Goal: Transaction & Acquisition: Purchase product/service

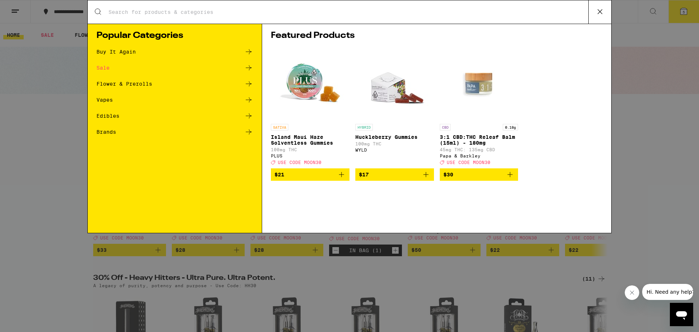
click at [345, 12] on input "Search for Products" at bounding box center [348, 12] width 481 height 7
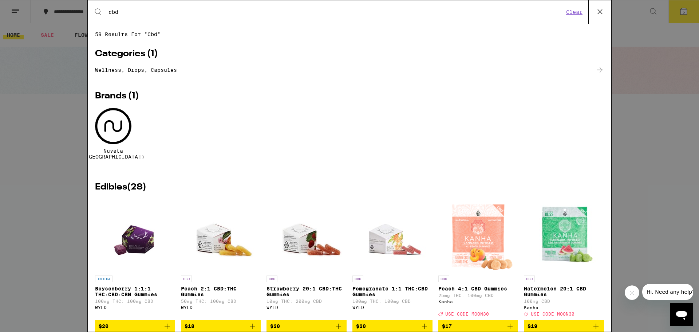
type input "cbd"
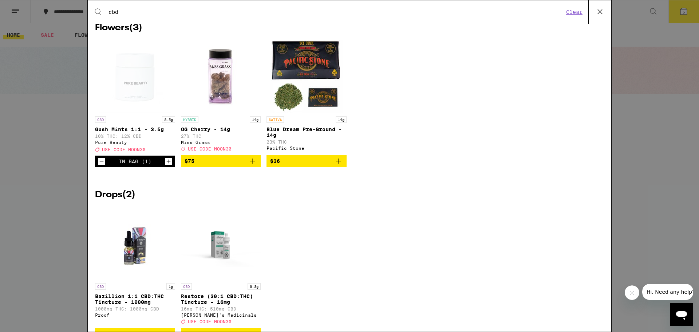
scroll to position [1093, 0]
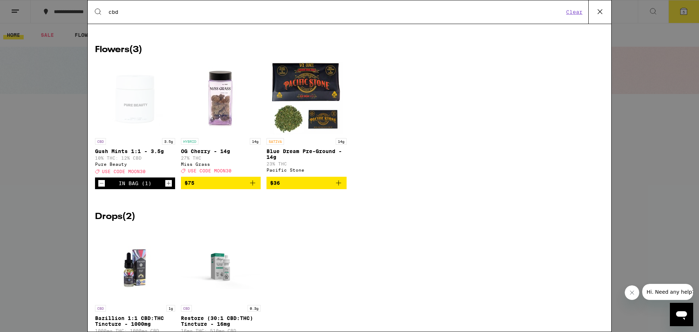
click at [595, 11] on icon at bounding box center [600, 11] width 11 height 11
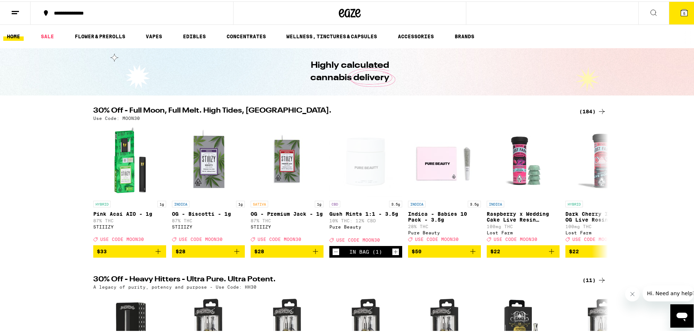
click at [673, 8] on button "5" at bounding box center [684, 11] width 31 height 23
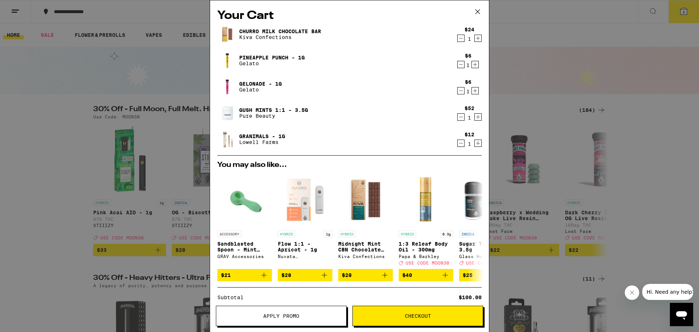
click at [473, 64] on button "Increment" at bounding box center [475, 64] width 7 height 7
click at [474, 91] on icon "Increment" at bounding box center [476, 91] width 4 height 4
click at [475, 140] on icon "Increment" at bounding box center [478, 143] width 7 height 9
click at [458, 121] on icon "Decrement" at bounding box center [461, 117] width 7 height 9
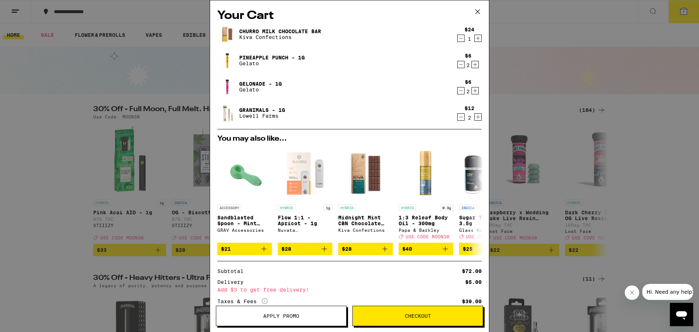
click at [458, 38] on icon "Decrement" at bounding box center [461, 38] width 7 height 9
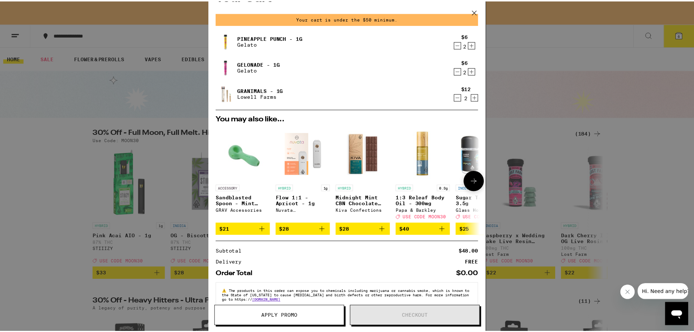
scroll to position [36, 0]
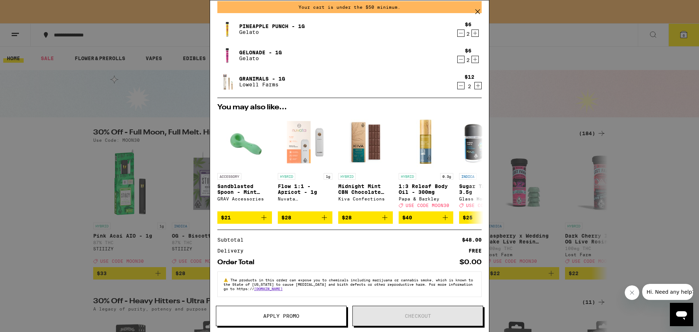
click at [475, 10] on icon at bounding box center [477, 11] width 11 height 11
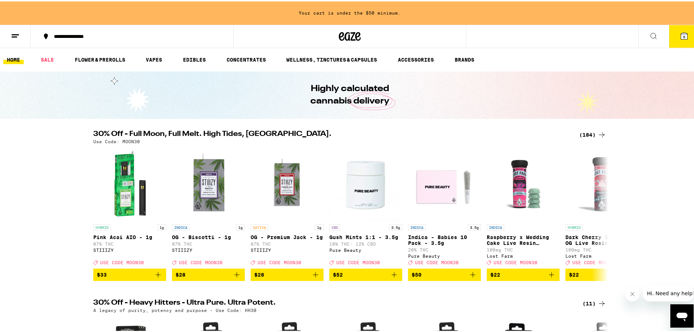
click at [655, 32] on button at bounding box center [653, 35] width 31 height 23
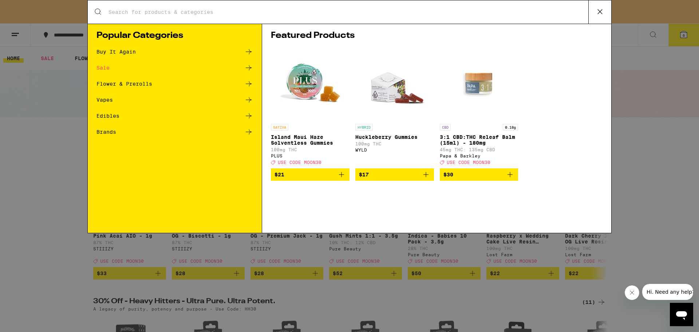
click at [103, 58] on ul "Buy It Again Sale Flower & Prerolls Vapes Edibles Brands" at bounding box center [175, 95] width 157 height 96
click at [251, 70] on icon at bounding box center [248, 67] width 9 height 9
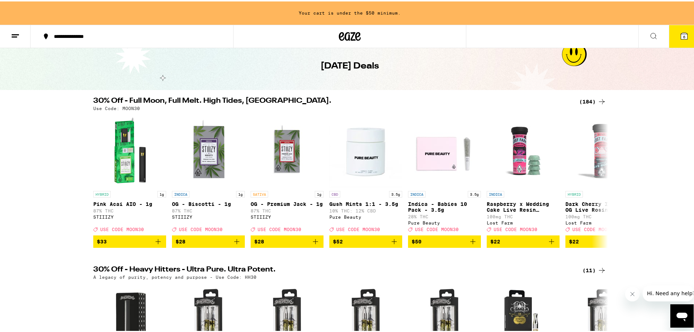
scroll to position [24, 0]
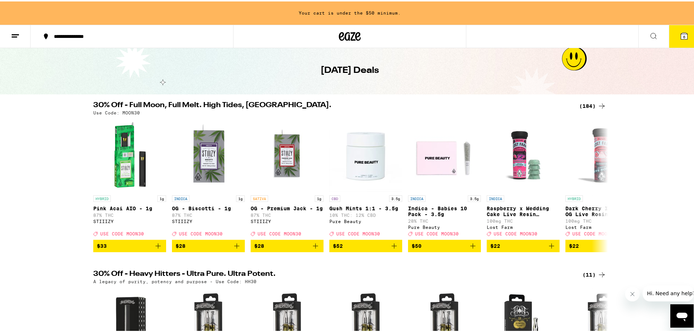
click at [590, 105] on div "(184)" at bounding box center [592, 104] width 27 height 9
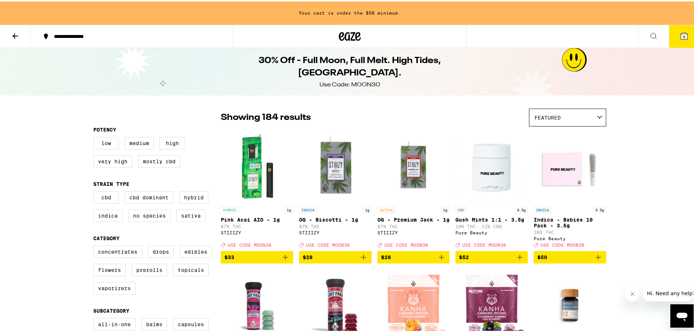
drag, startPoint x: 590, startPoint y: 106, endPoint x: 693, endPoint y: 144, distance: 109.0
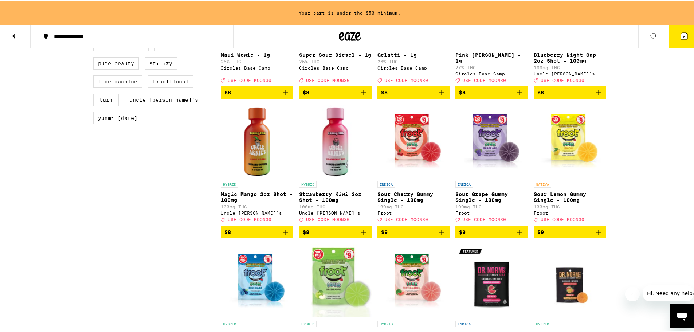
scroll to position [717, 0]
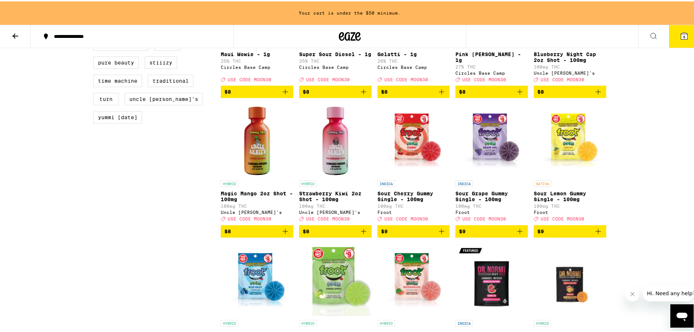
drag, startPoint x: 651, startPoint y: 157, endPoint x: 656, endPoint y: 132, distance: 25.6
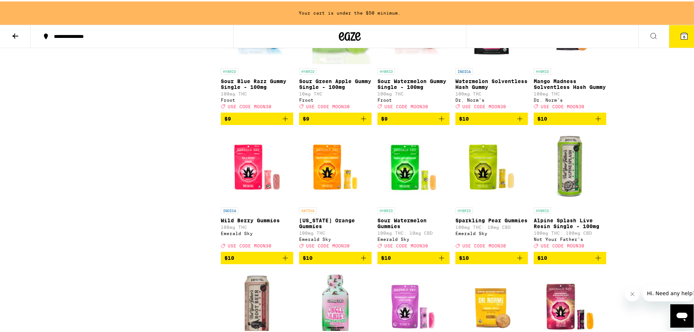
scroll to position [898, 0]
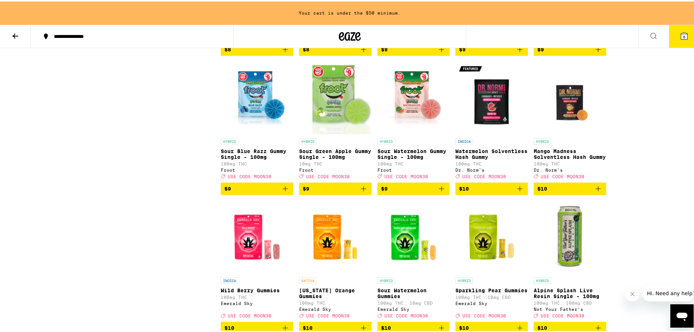
click at [364, 192] on icon "Add to bag" at bounding box center [363, 187] width 9 height 9
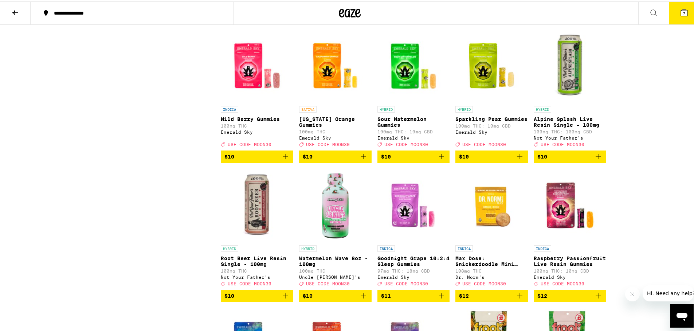
scroll to position [1078, 0]
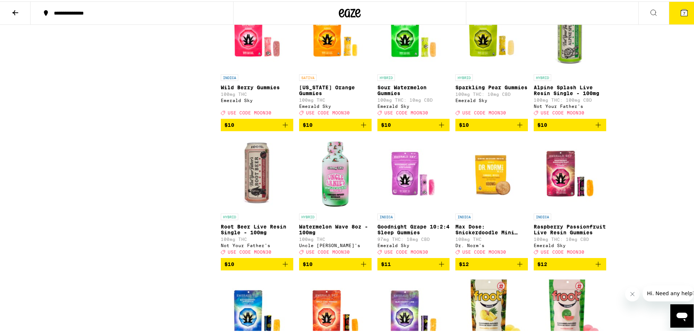
click at [446, 130] on button "$10" at bounding box center [413, 123] width 72 height 12
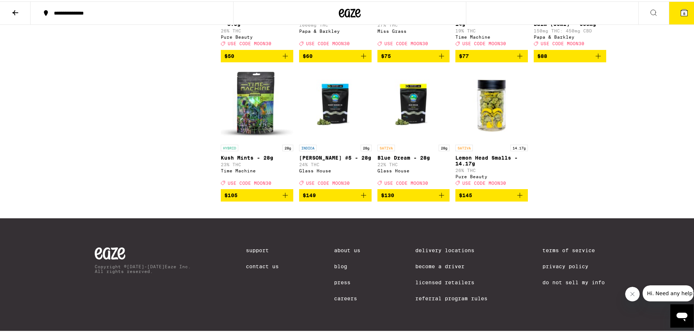
scroll to position [5147, 0]
click at [649, 10] on icon at bounding box center [653, 11] width 9 height 9
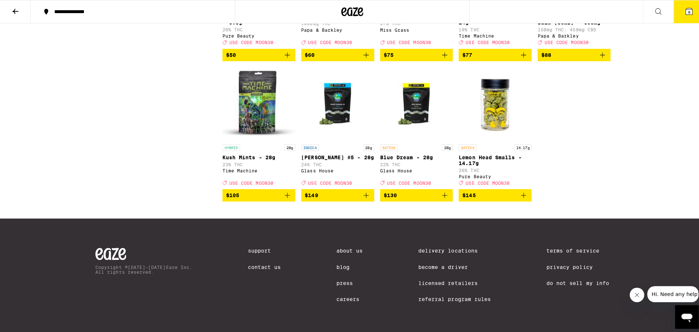
scroll to position [0, 0]
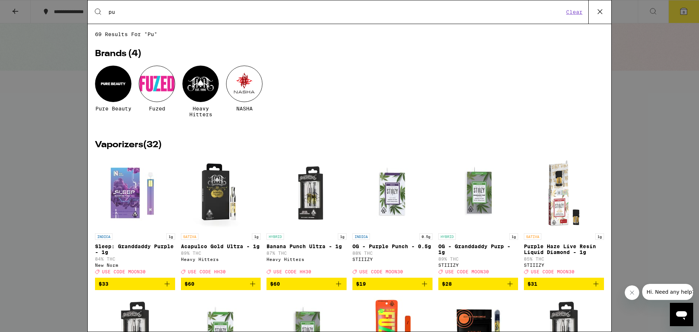
type input "p"
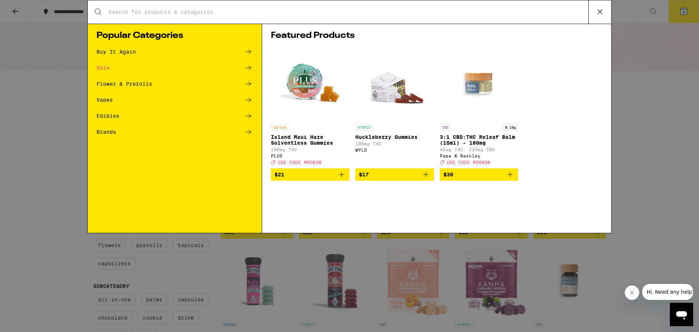
type input "["
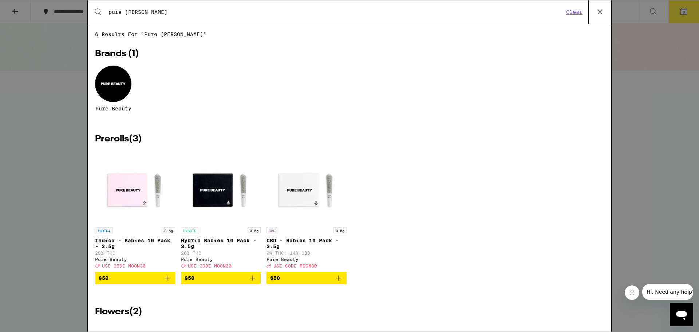
type input "pure [PERSON_NAME]"
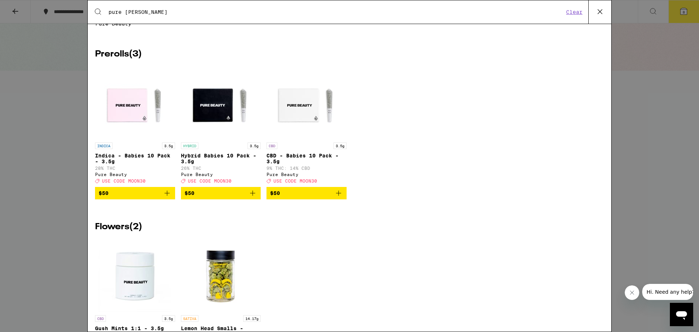
scroll to position [97, 0]
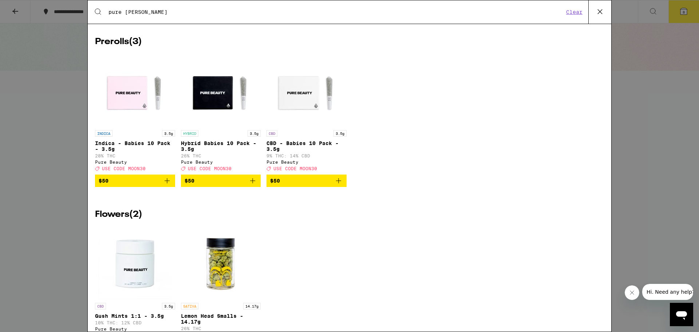
drag, startPoint x: 408, startPoint y: 102, endPoint x: 380, endPoint y: 210, distance: 111.7
click at [380, 210] on div "Flowers ( 2 ) CBD 3.5g Gush Mints 1:1 - 3.5g 10% THC: 12% CBD Pure Beauty Deal …" at bounding box center [349, 289] width 509 height 173
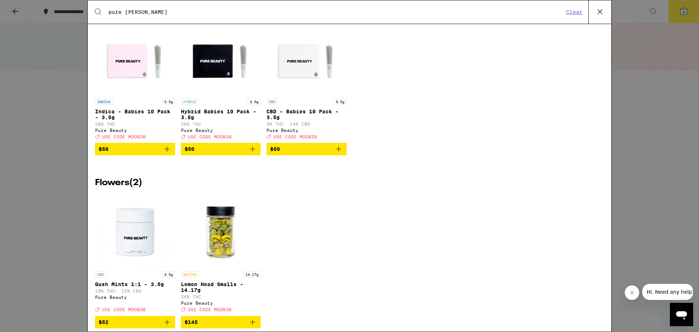
scroll to position [117, 0]
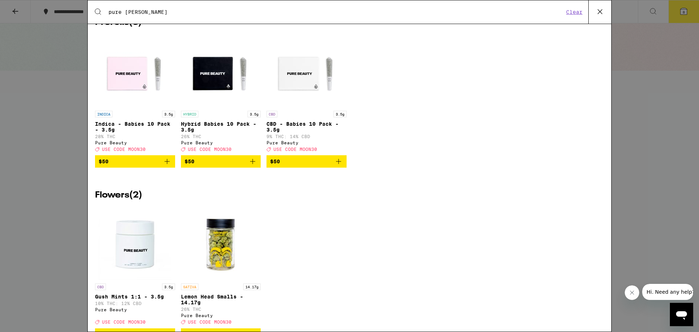
click at [685, 89] on div "Search for Products pure [PERSON_NAME] Clear 6 results for "pure [PERSON_NAME]"…" at bounding box center [349, 166] width 699 height 332
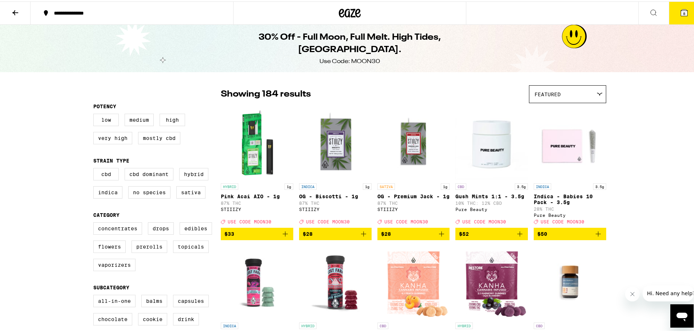
click at [685, 9] on button "8" at bounding box center [684, 11] width 31 height 23
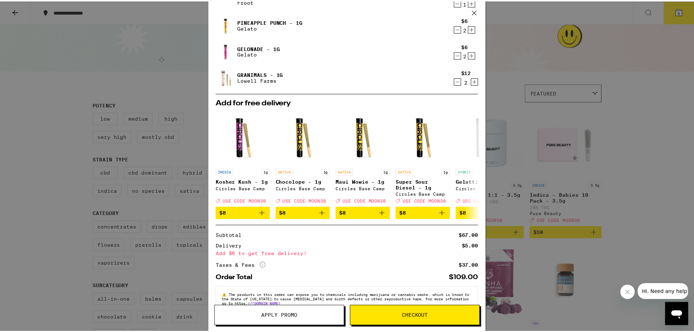
scroll to position [73, 0]
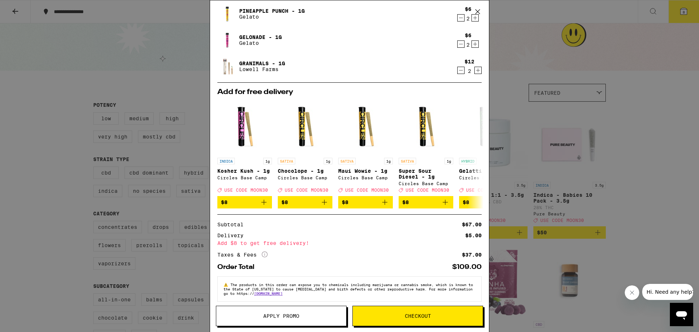
click at [411, 316] on span "Checkout" at bounding box center [418, 315] width 26 height 5
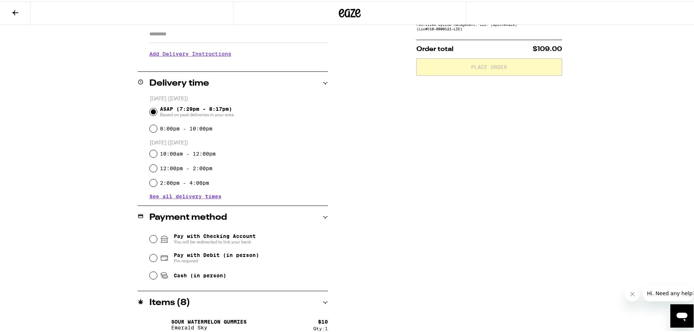
scroll to position [134, 0]
click at [170, 255] on span "Pay with Debit (in person) Pin required" at bounding box center [209, 256] width 99 height 12
click at [157, 255] on input "Pay with Debit (in person) Pin required" at bounding box center [153, 255] width 7 height 7
radio input "true"
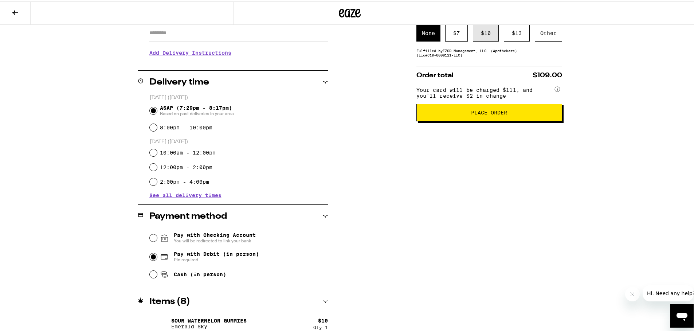
click at [480, 38] on div "$ 10" at bounding box center [486, 31] width 26 height 17
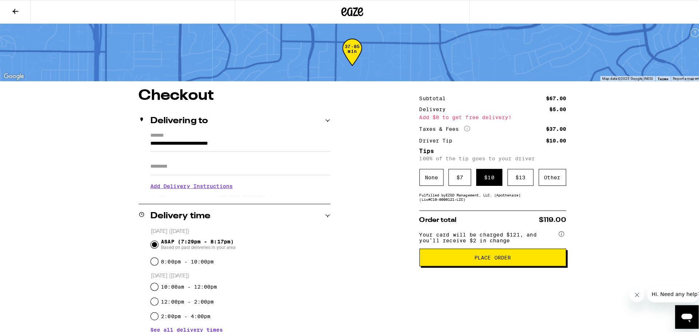
scroll to position [0, 0]
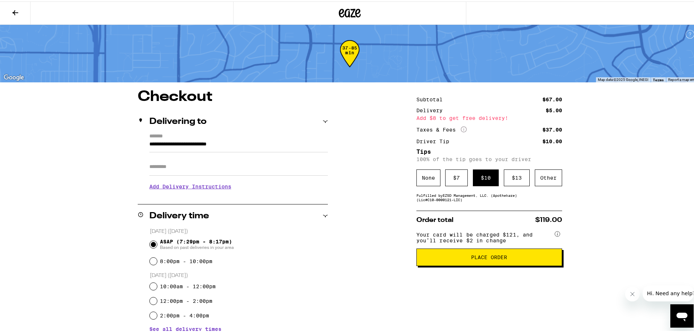
click at [346, 7] on icon at bounding box center [350, 11] width 22 height 13
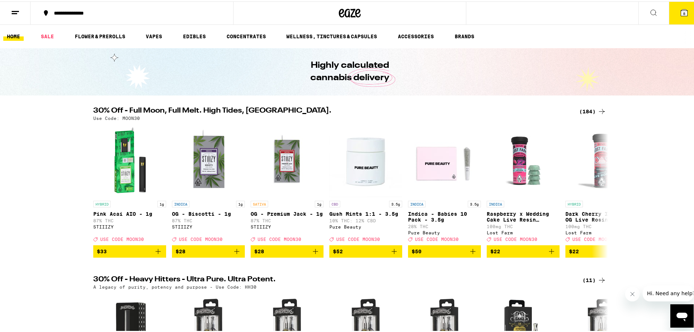
click at [669, 11] on button "8" at bounding box center [684, 11] width 31 height 23
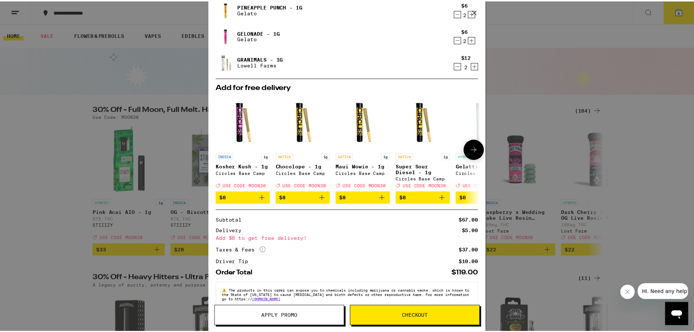
scroll to position [94, 0]
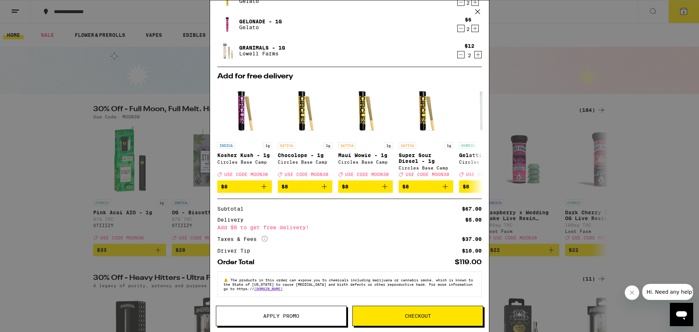
click at [299, 318] on span "Apply Promo" at bounding box center [281, 315] width 36 height 5
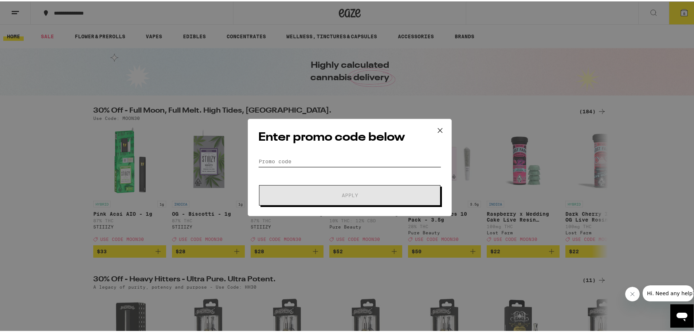
click at [313, 160] on input "Promo Code" at bounding box center [349, 159] width 183 height 11
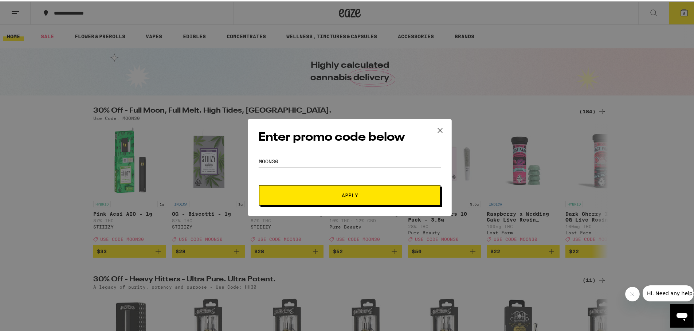
type input "moon30"
click at [325, 201] on button "Apply" at bounding box center [349, 194] width 181 height 20
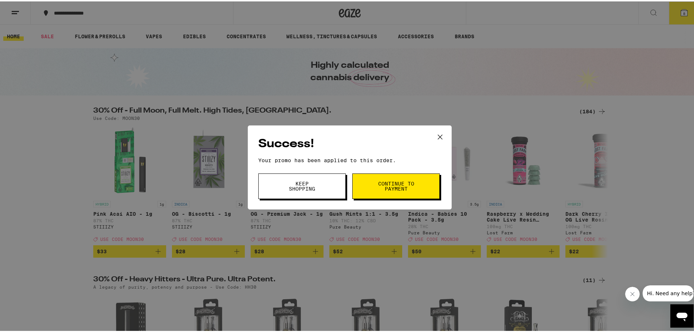
click at [401, 185] on span "Continue to payment" at bounding box center [395, 185] width 37 height 10
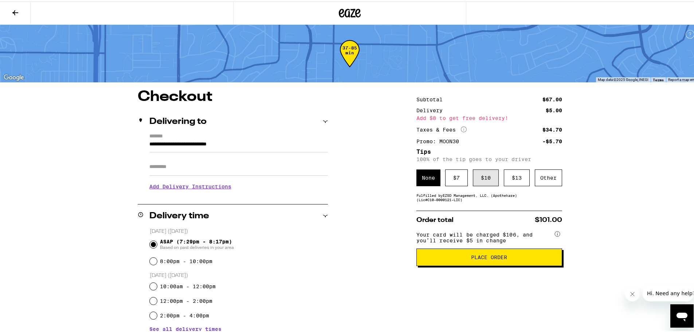
click at [486, 179] on div "$ 10" at bounding box center [486, 176] width 26 height 17
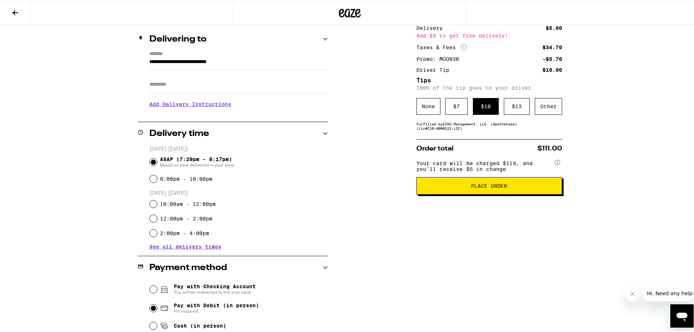
scroll to position [85, 0]
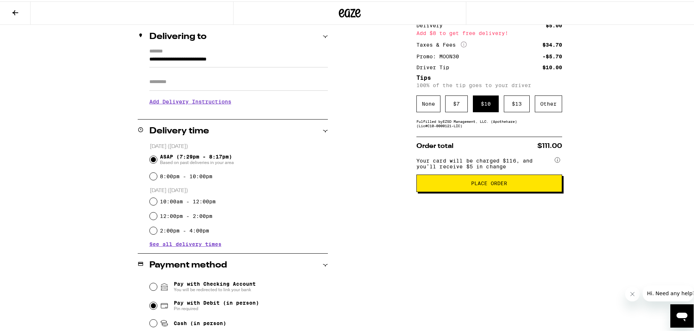
click at [446, 191] on button "Place Order" at bounding box center [489, 181] width 146 height 17
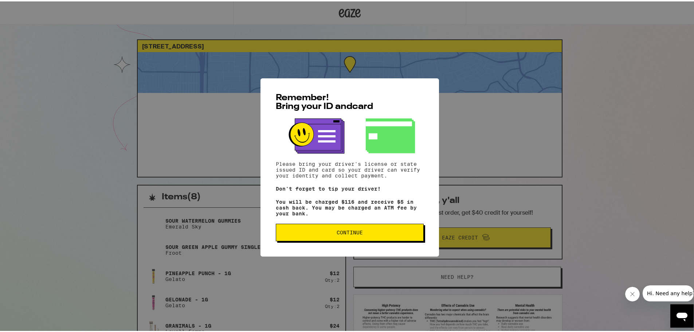
click at [354, 229] on button "Continue" at bounding box center [350, 230] width 148 height 17
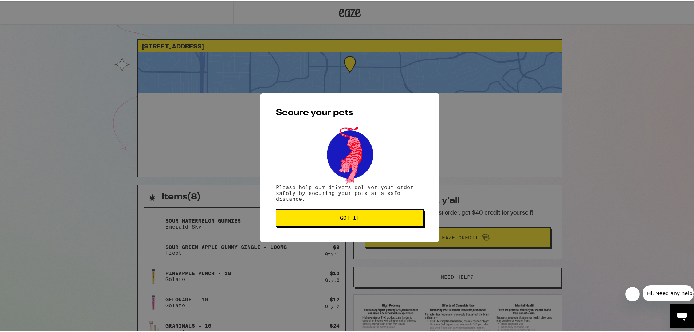
click at [370, 221] on button "Got it" at bounding box center [350, 216] width 148 height 17
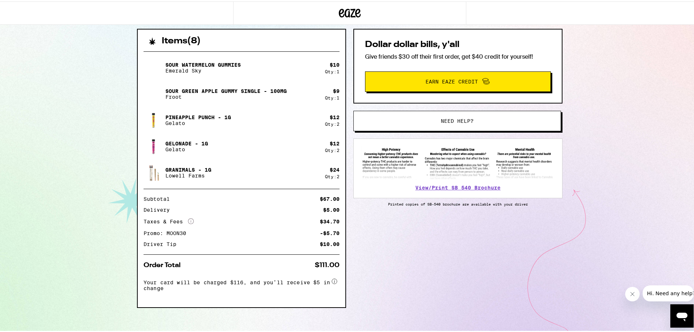
scroll to position [161, 0]
